Goal: Task Accomplishment & Management: Use online tool/utility

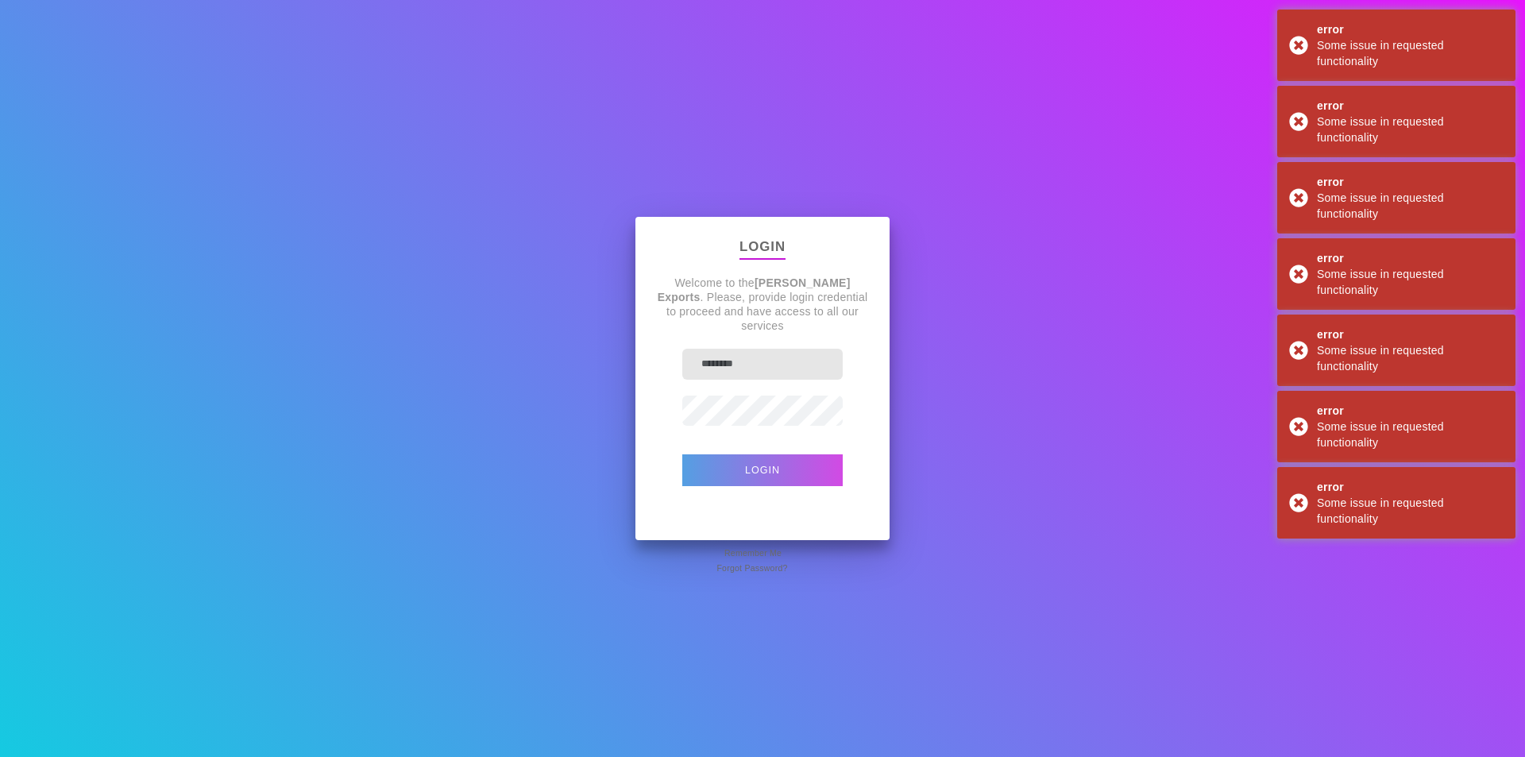
type input "*******"
click at [732, 473] on button "Login" at bounding box center [762, 470] width 160 height 32
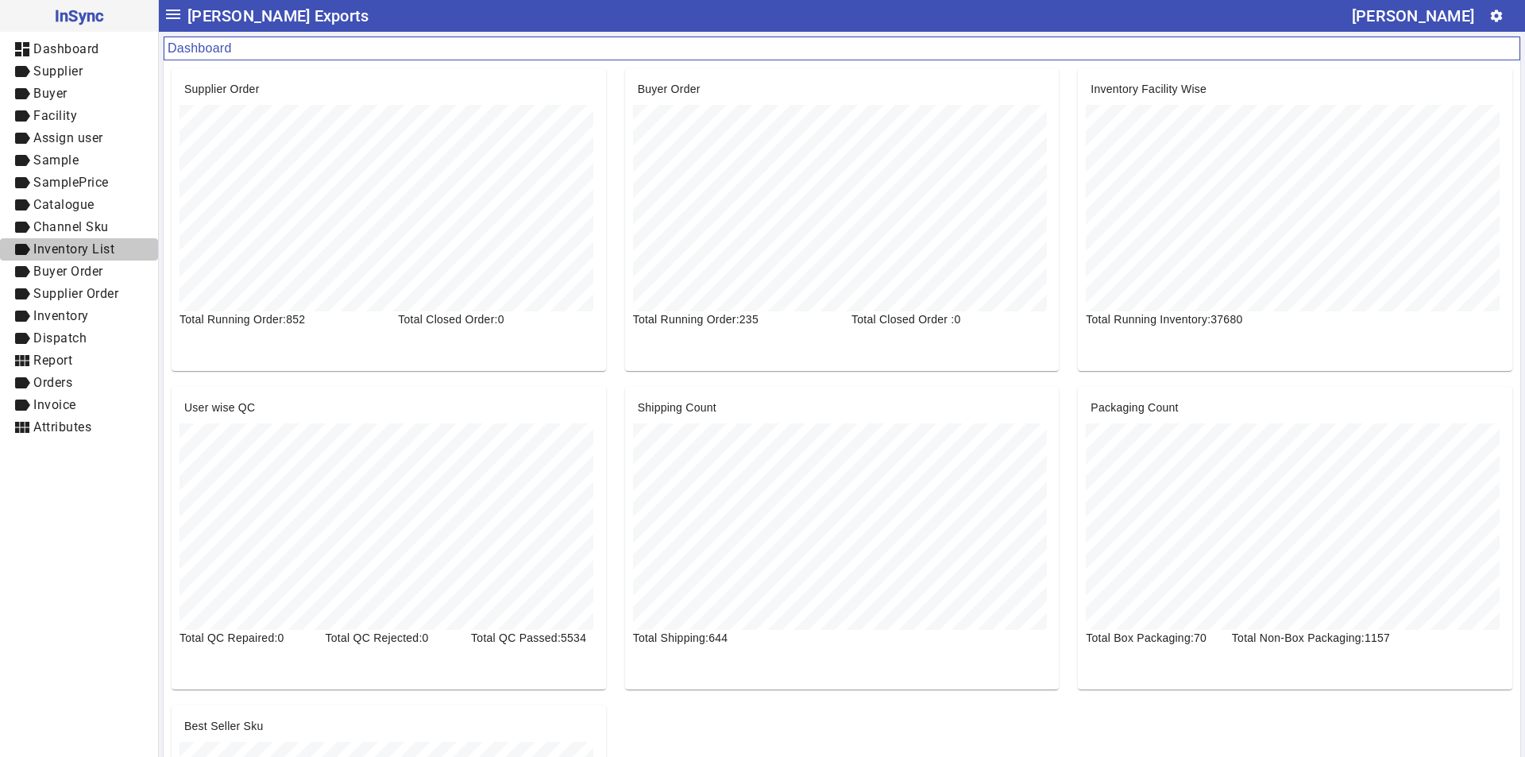
click at [81, 253] on span "Inventory List" at bounding box center [73, 248] width 81 height 15
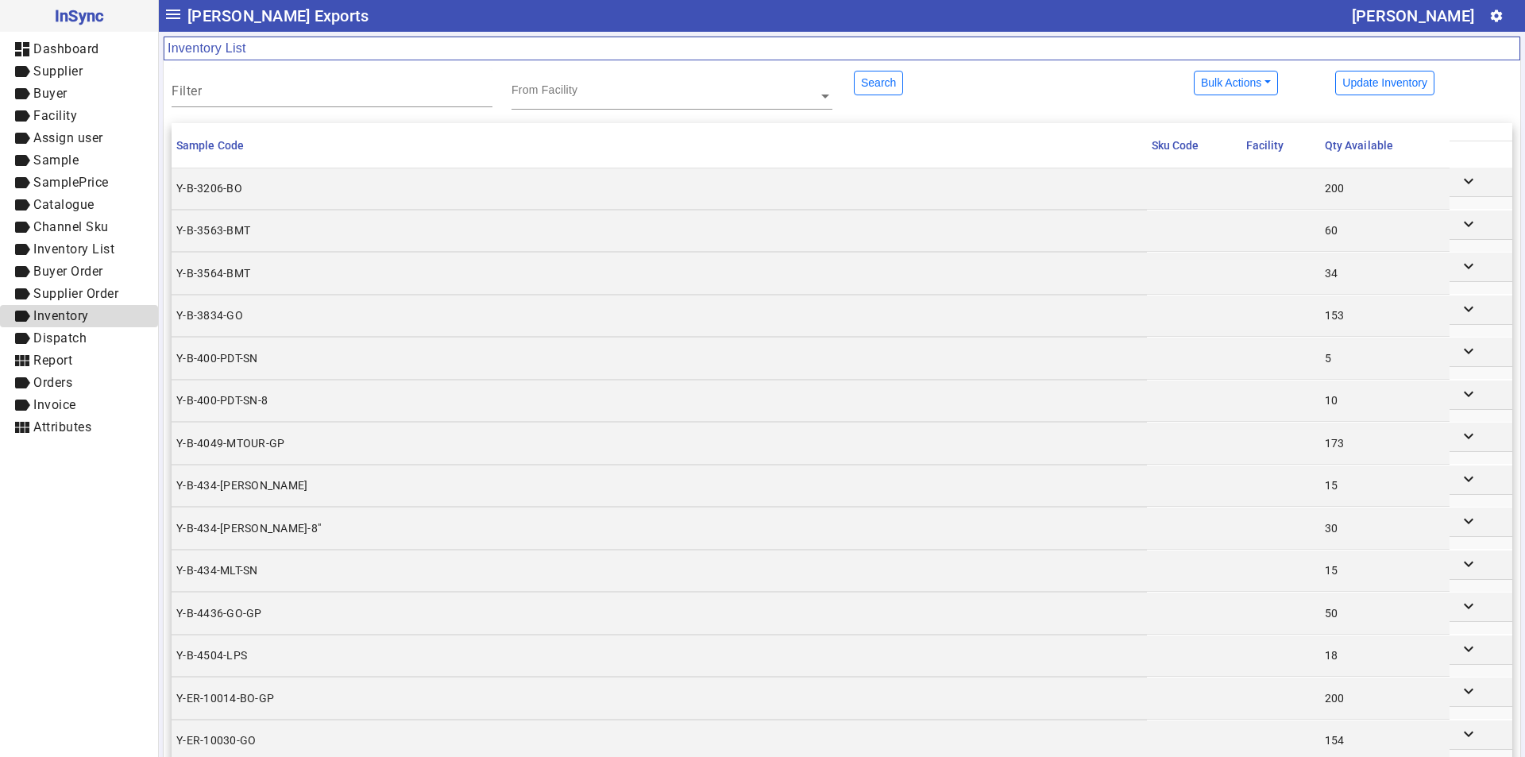
click at [91, 319] on span "label Inventory" at bounding box center [79, 317] width 133 height 20
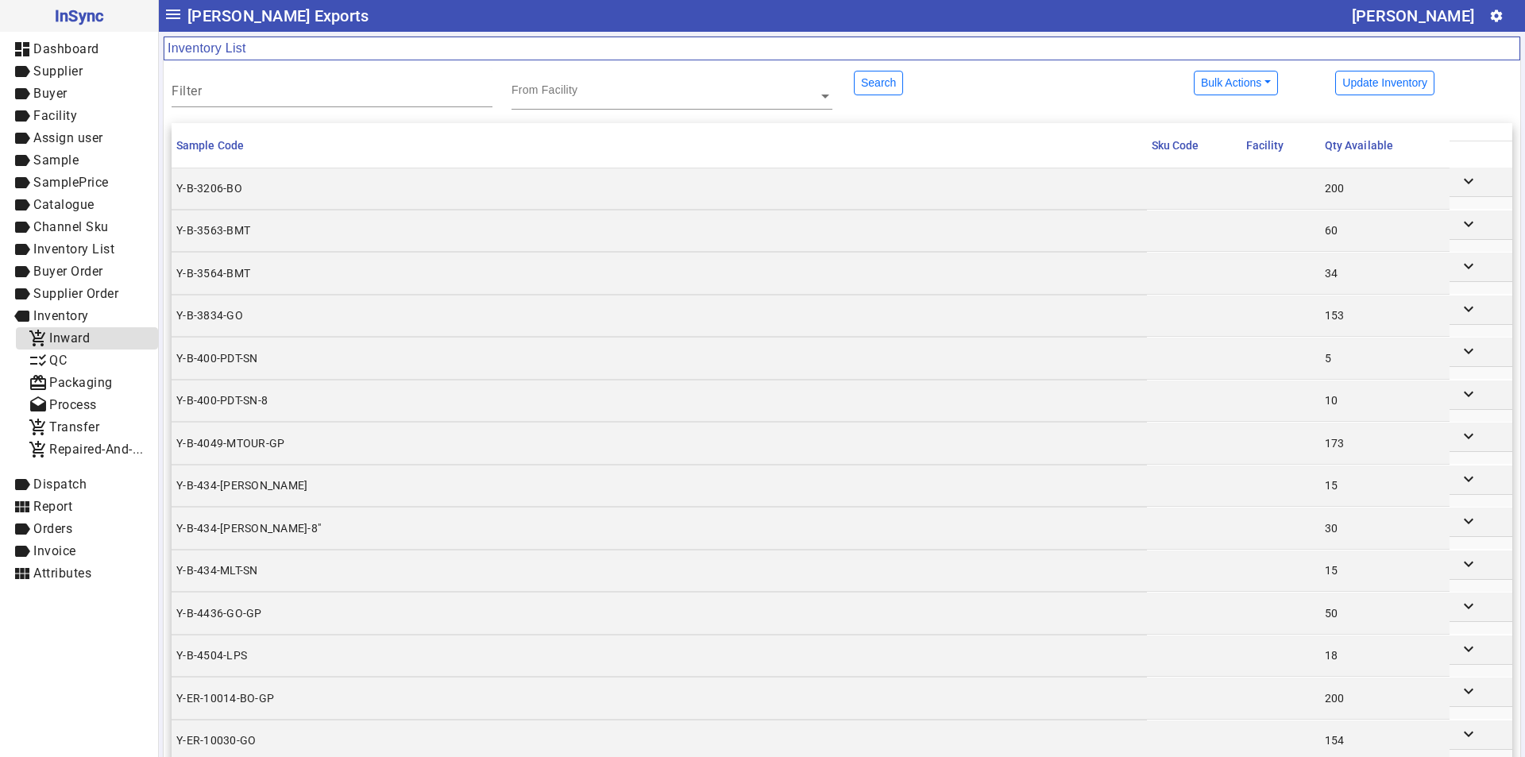
click at [73, 340] on span "Inward" at bounding box center [69, 337] width 41 height 15
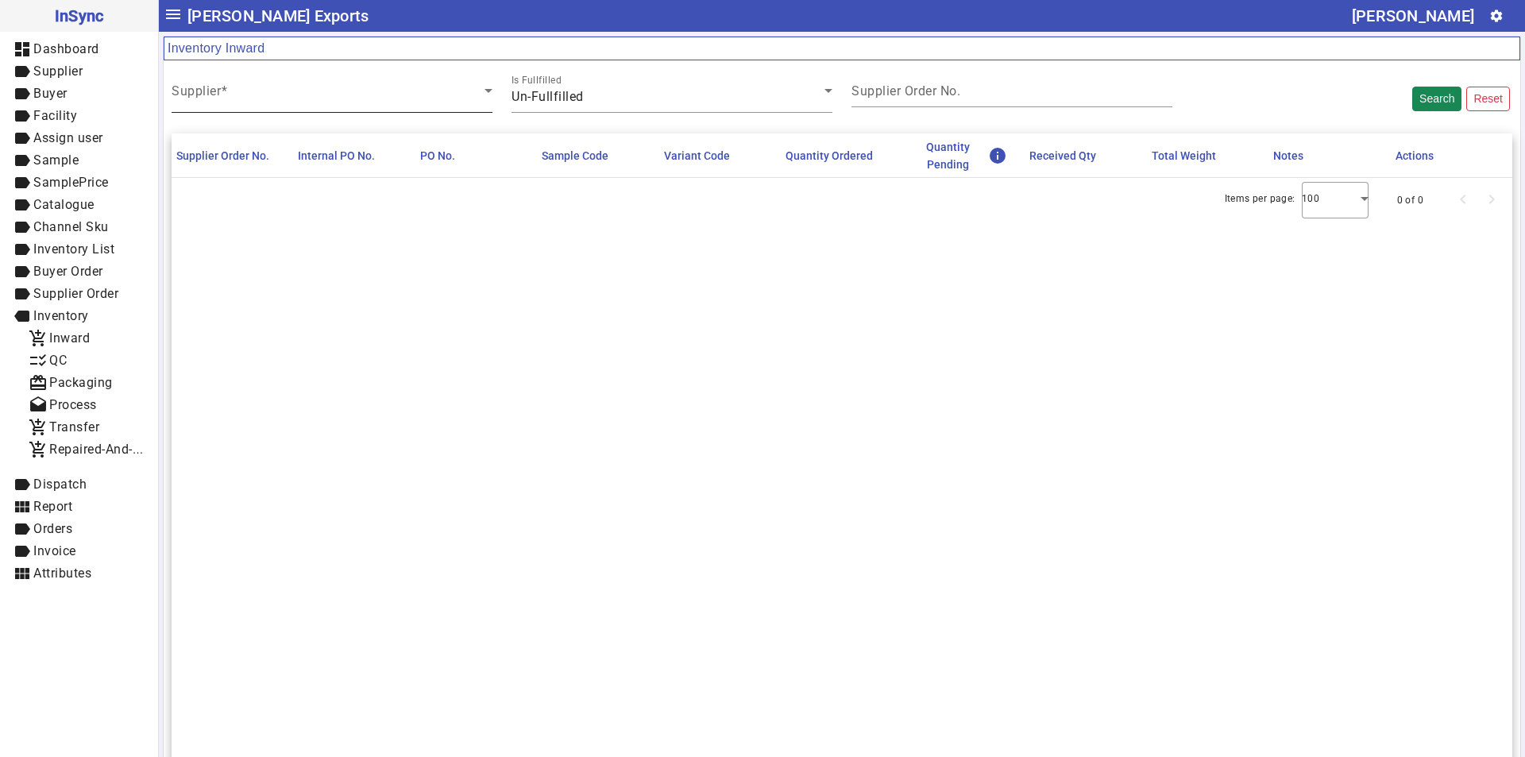
click at [377, 100] on span at bounding box center [328, 96] width 313 height 19
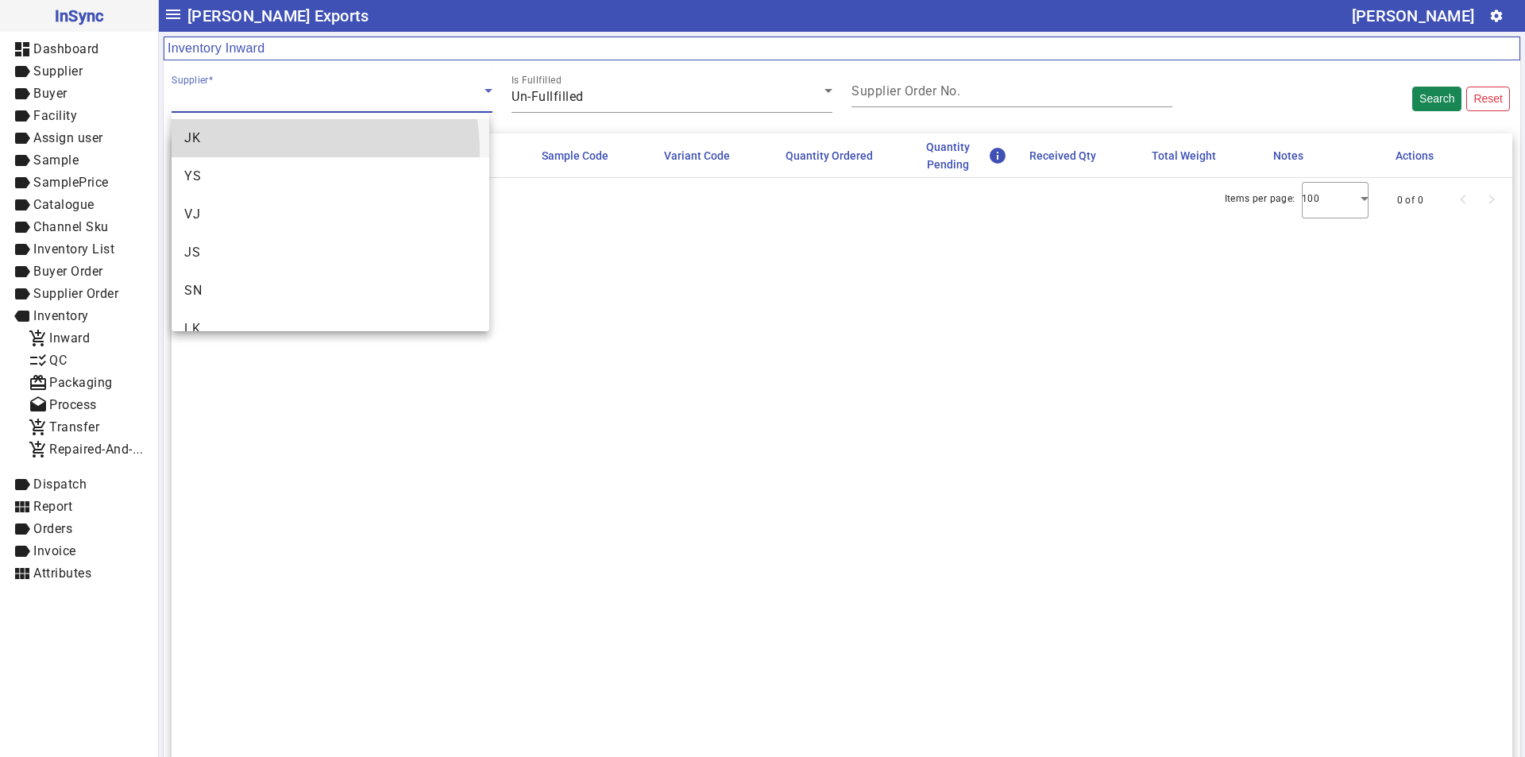
click at [241, 153] on mat-option "JK" at bounding box center [331, 138] width 318 height 38
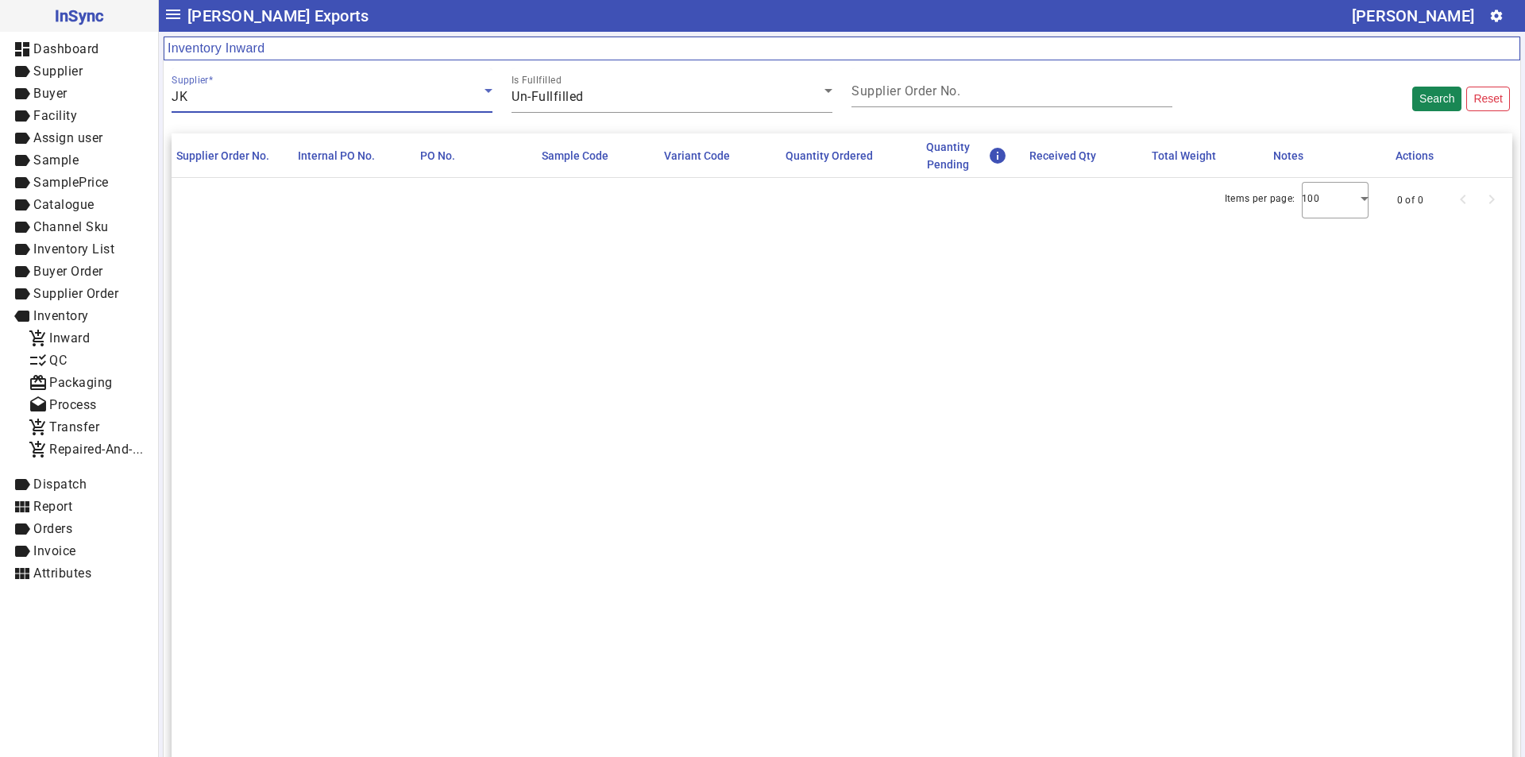
click at [237, 105] on div "JK" at bounding box center [328, 96] width 313 height 19
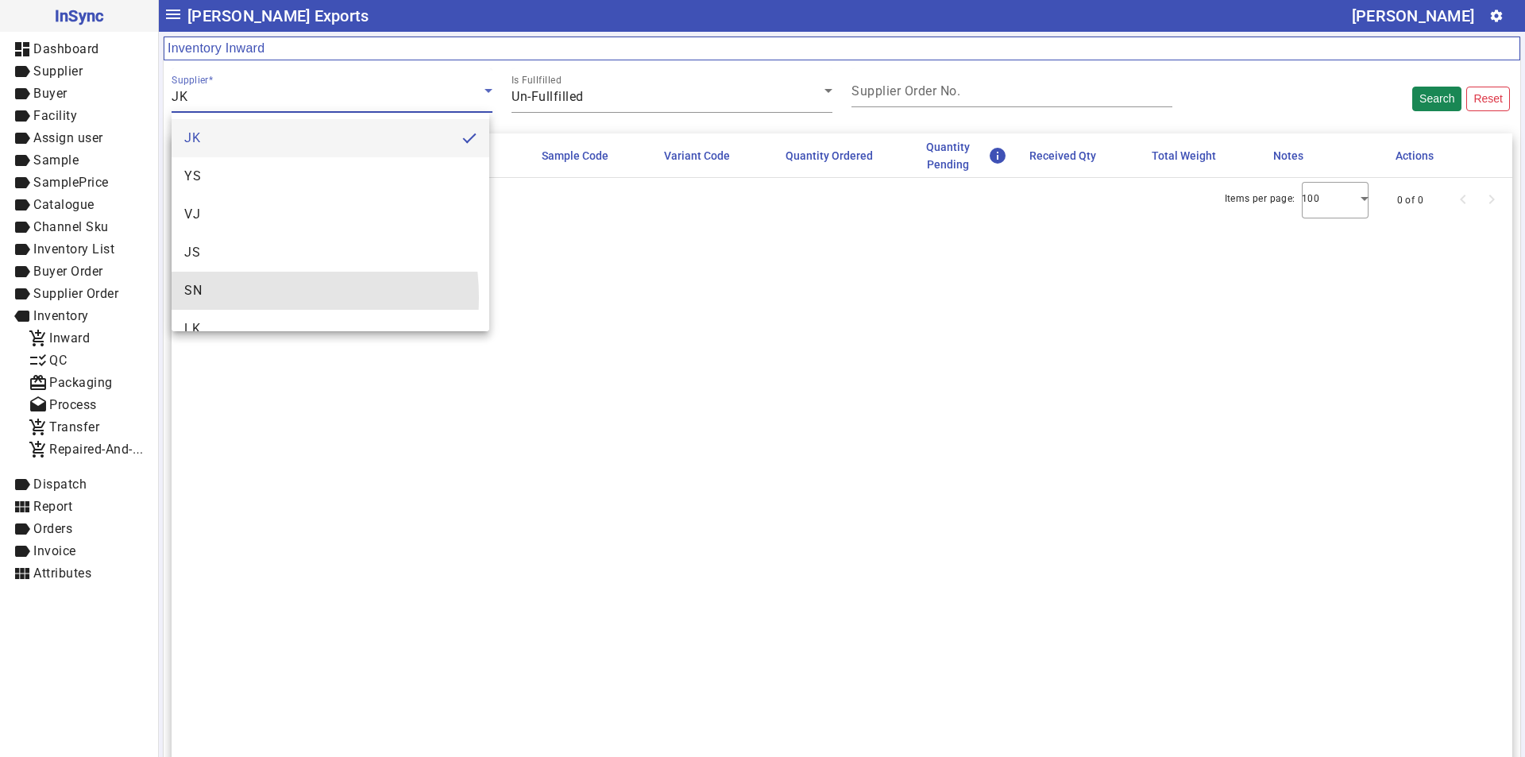
click at [234, 303] on mat-option "SN" at bounding box center [331, 291] width 318 height 38
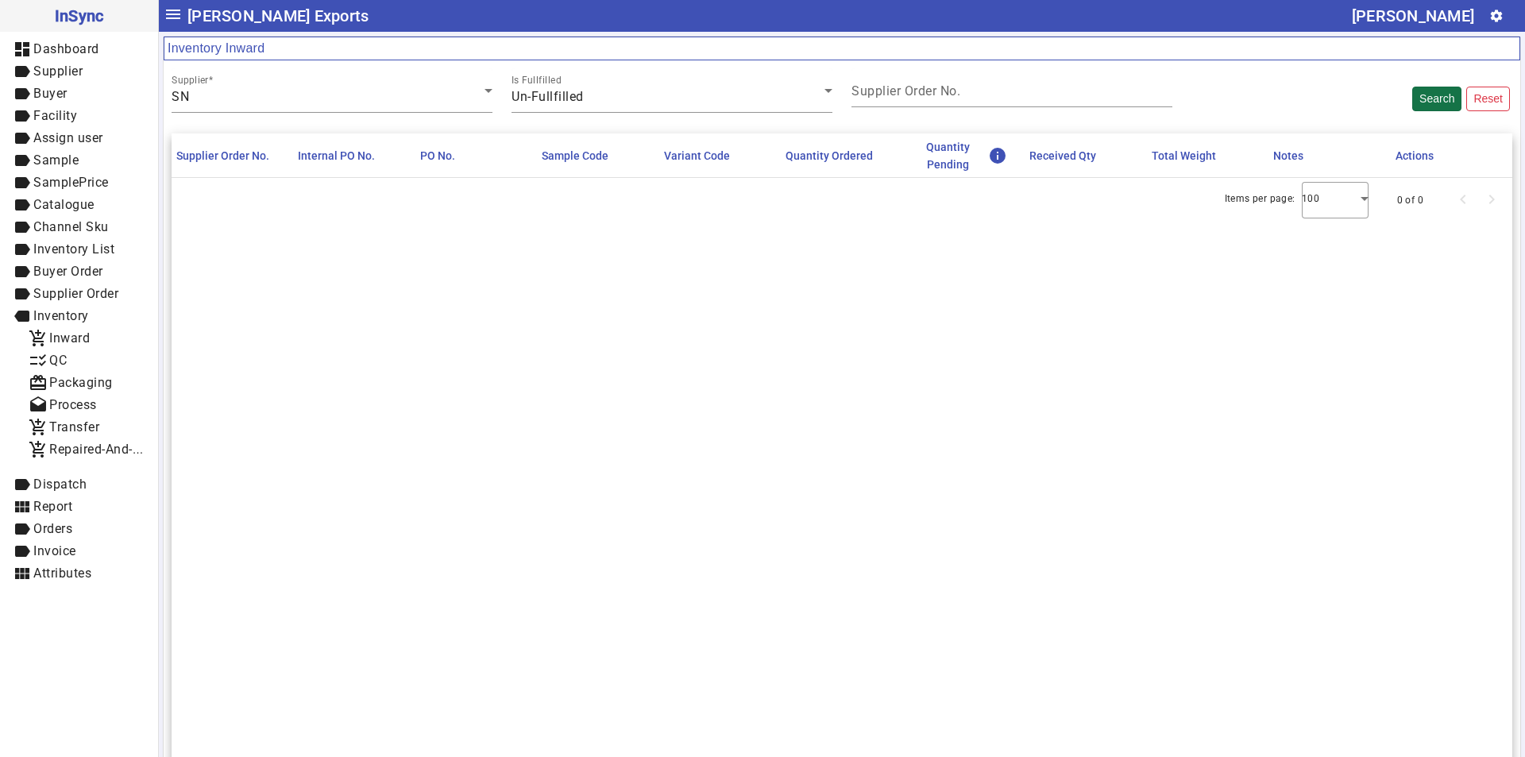
click at [1412, 98] on button "Search" at bounding box center [1436, 99] width 49 height 25
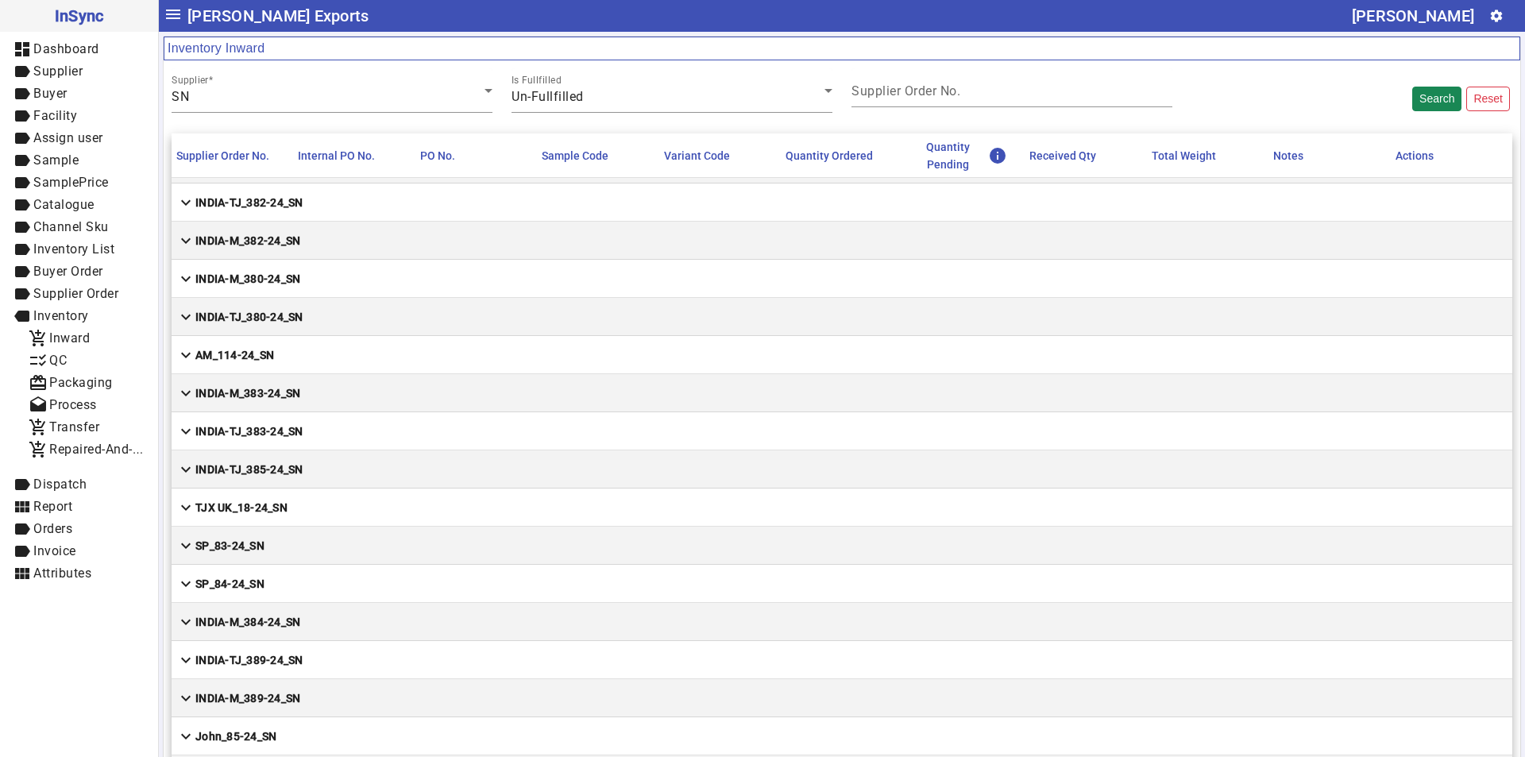
scroll to position [556, 0]
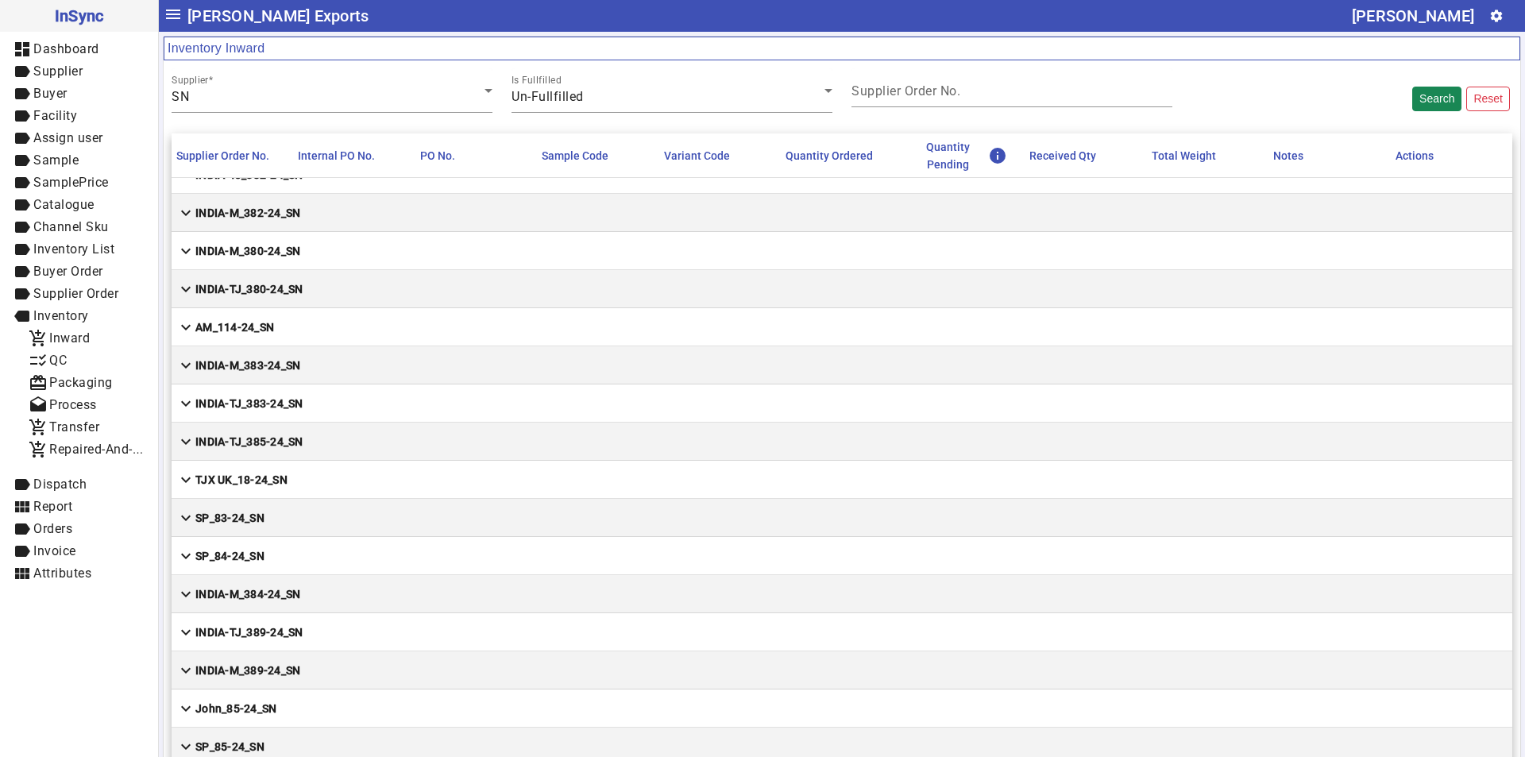
click at [577, 644] on mat-cell "expand_more [GEOGRAPHIC_DATA]-TJ_389-24_SN" at bounding box center [842, 632] width 1341 height 38
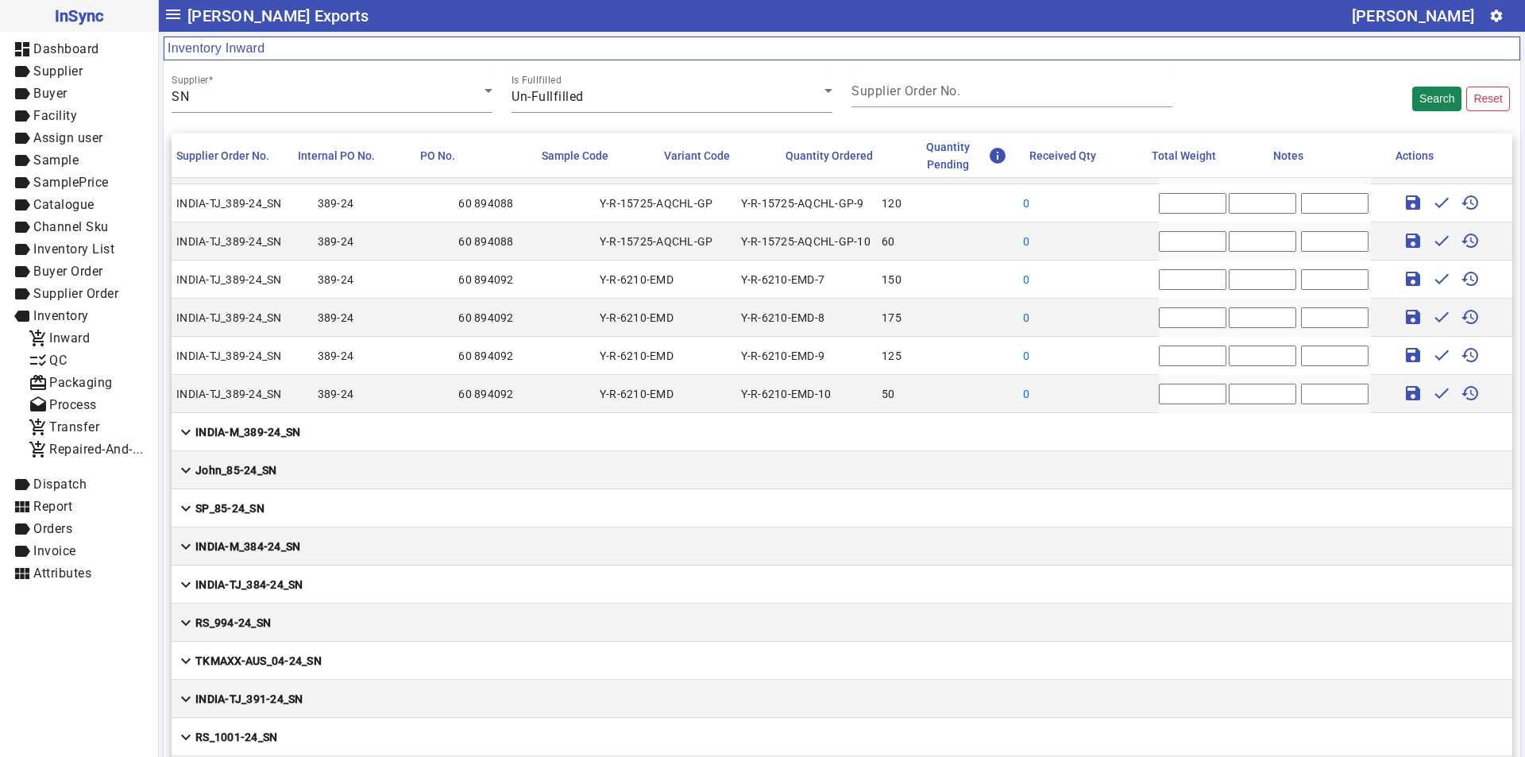
scroll to position [2463, 0]
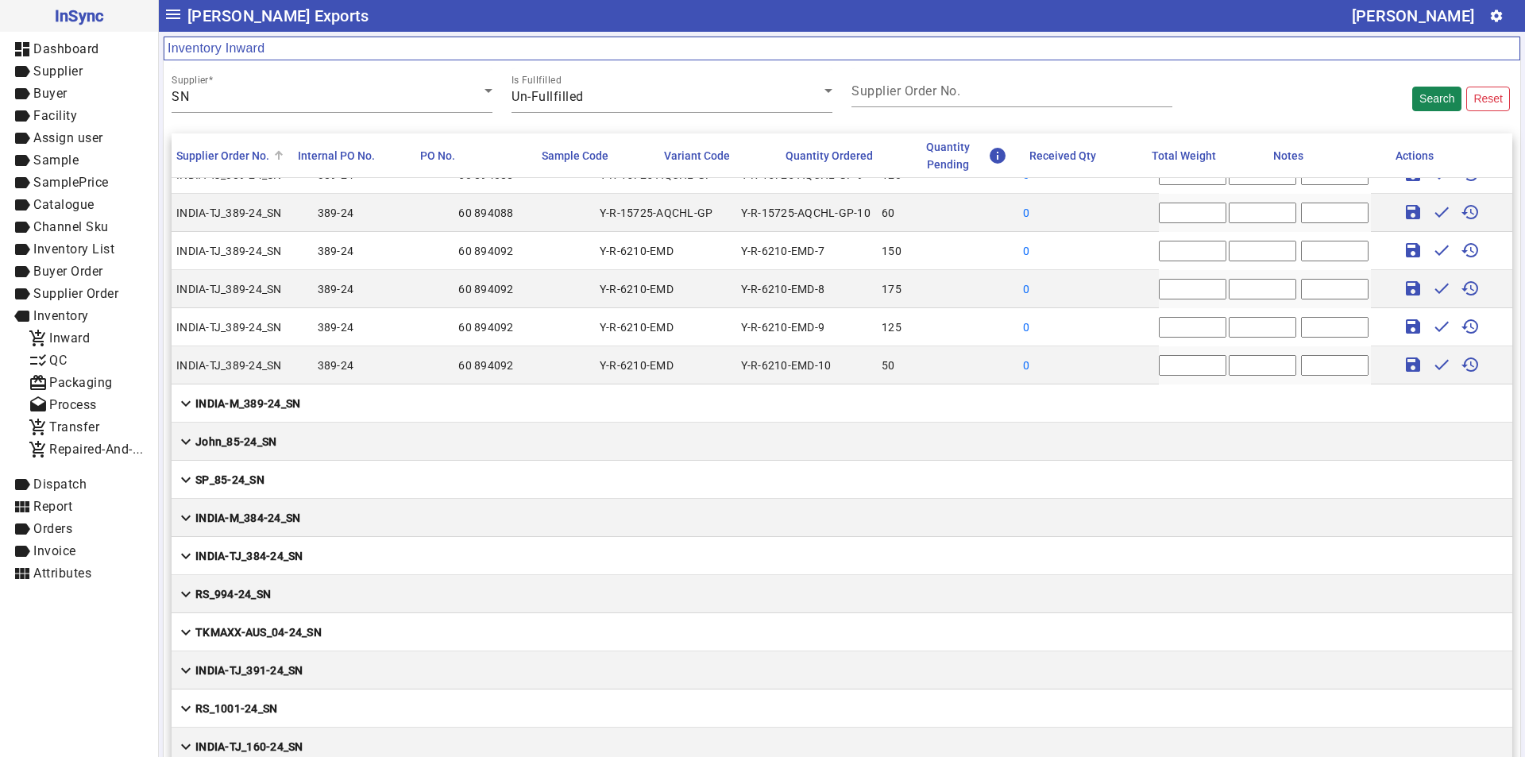
click at [241, 160] on div "Supplier Order No." at bounding box center [222, 155] width 93 height 17
click at [275, 151] on div at bounding box center [279, 152] width 10 height 2
click at [372, 419] on mat-cell "expand_more [GEOGRAPHIC_DATA]-M_389-24_SN" at bounding box center [842, 403] width 1341 height 38
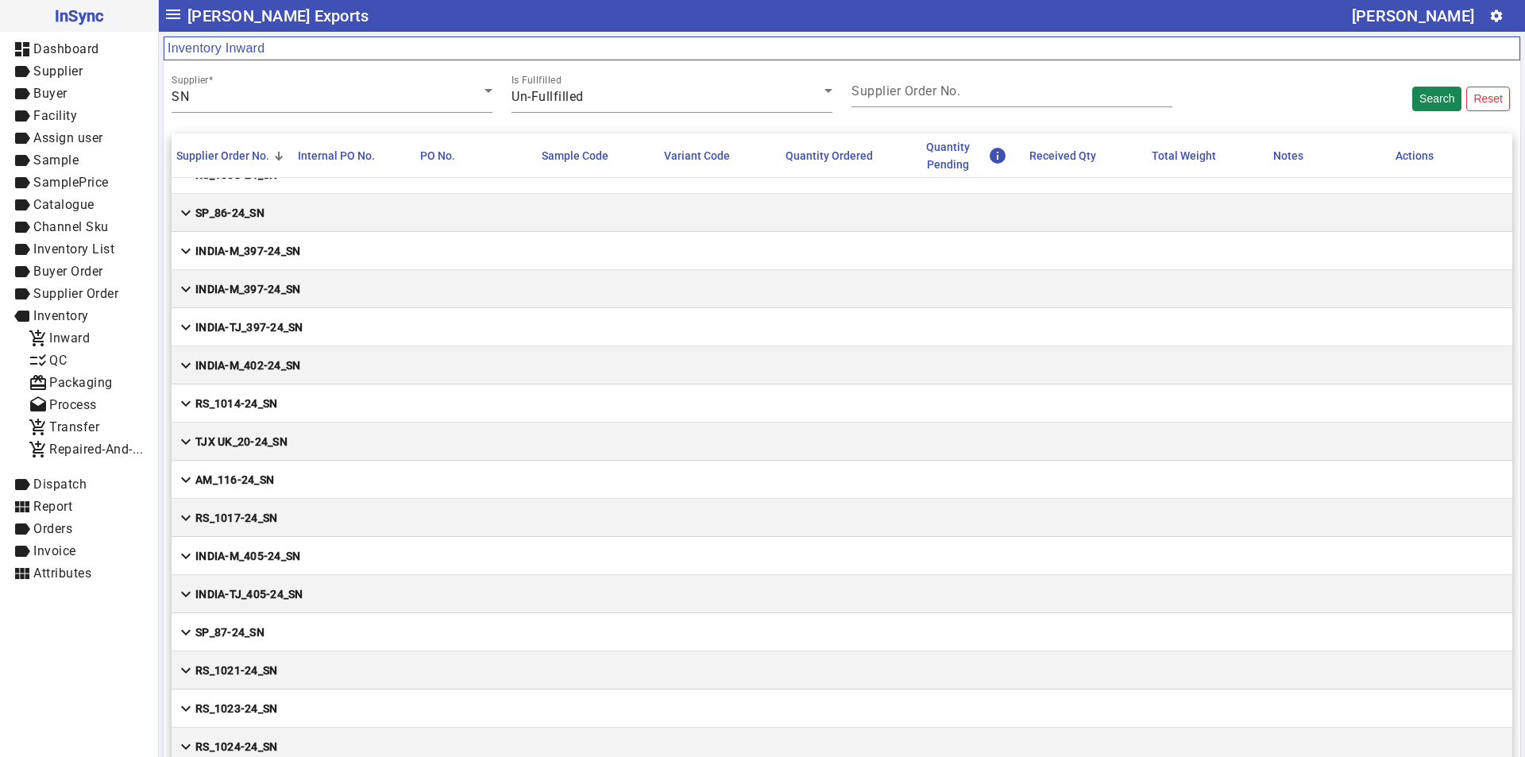
scroll to position [747, 0]
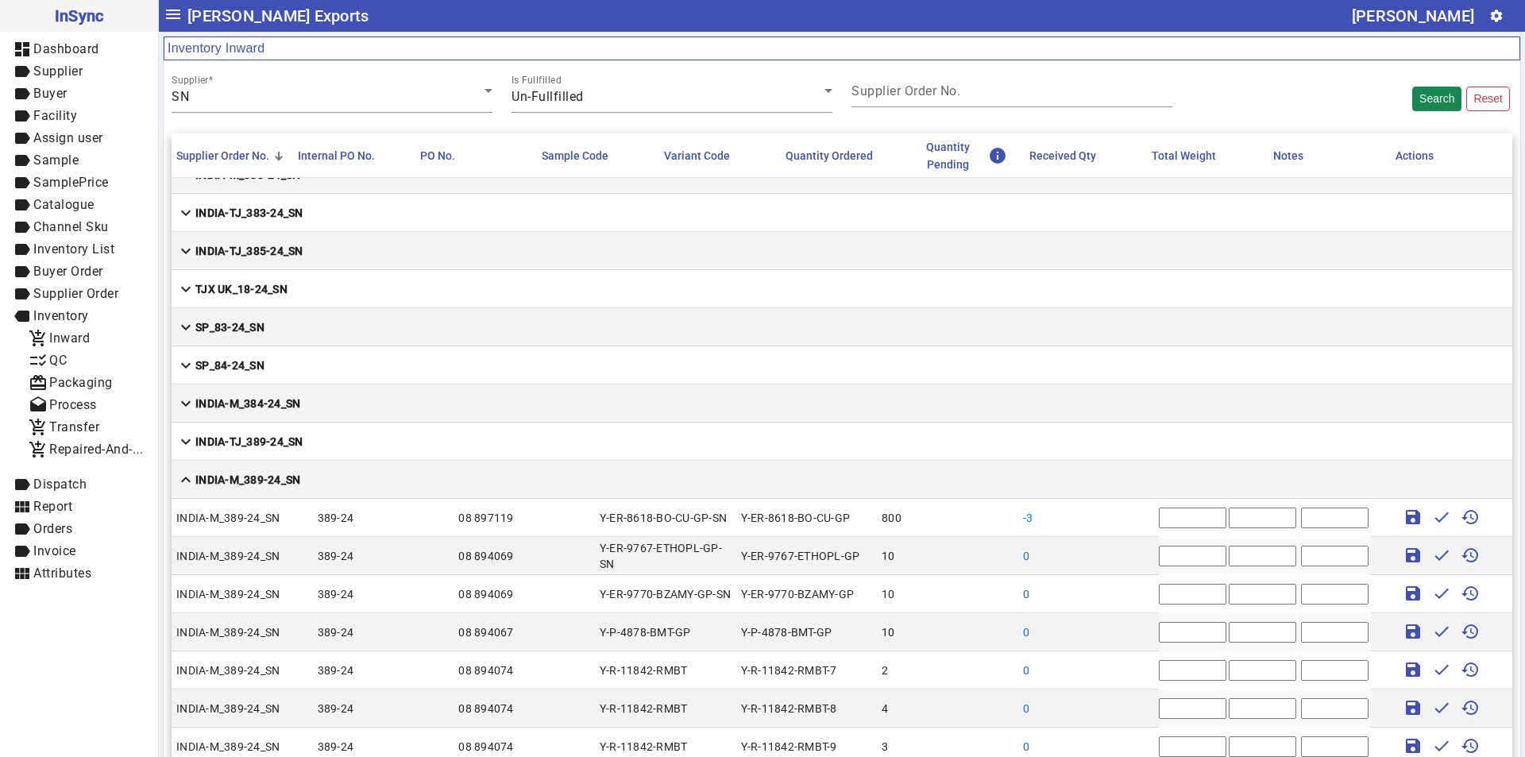
click at [377, 396] on mat-cell "expand_more INDIA-M_384-24_SN" at bounding box center [842, 403] width 1341 height 38
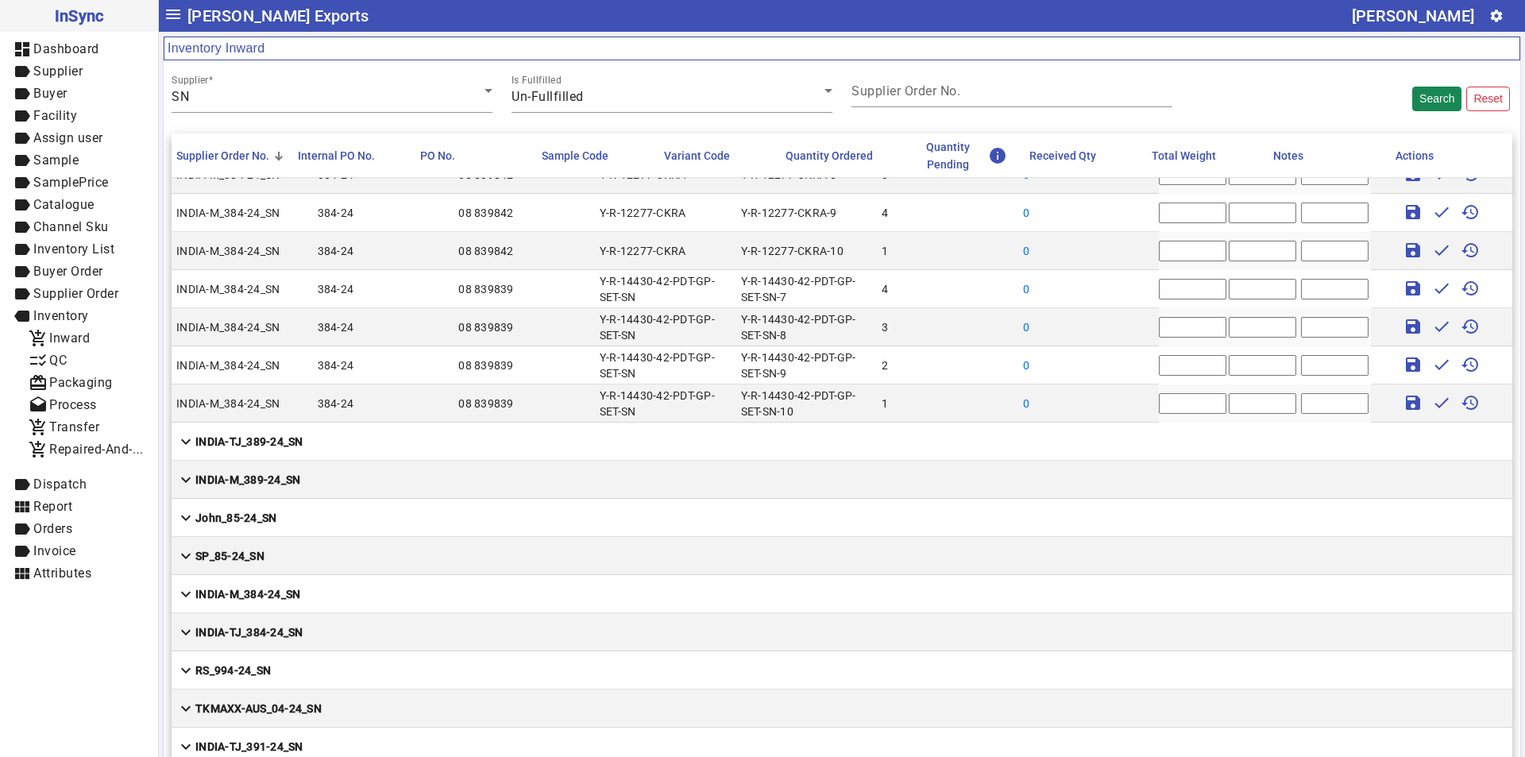
scroll to position [677, 0]
